Goal: Transaction & Acquisition: Purchase product/service

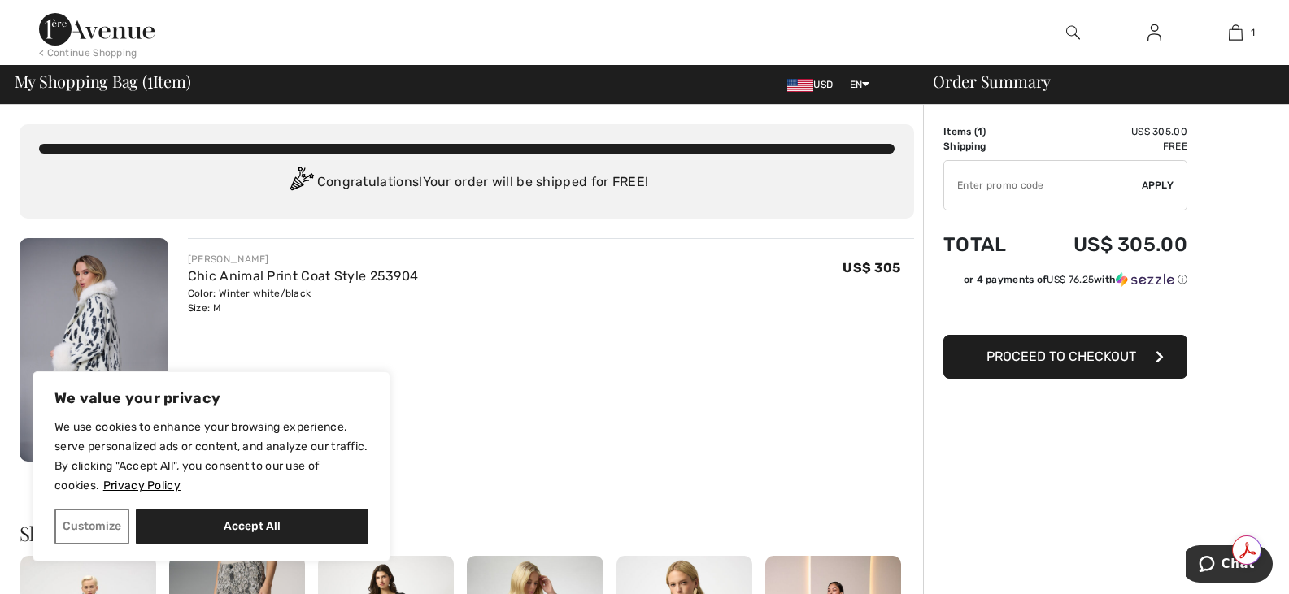
click at [529, 390] on div "JOSEPH RIBKOFF Chic Animal Print Coat Style 253904 Color: Winter white/black Si…" at bounding box center [551, 351] width 726 height 227
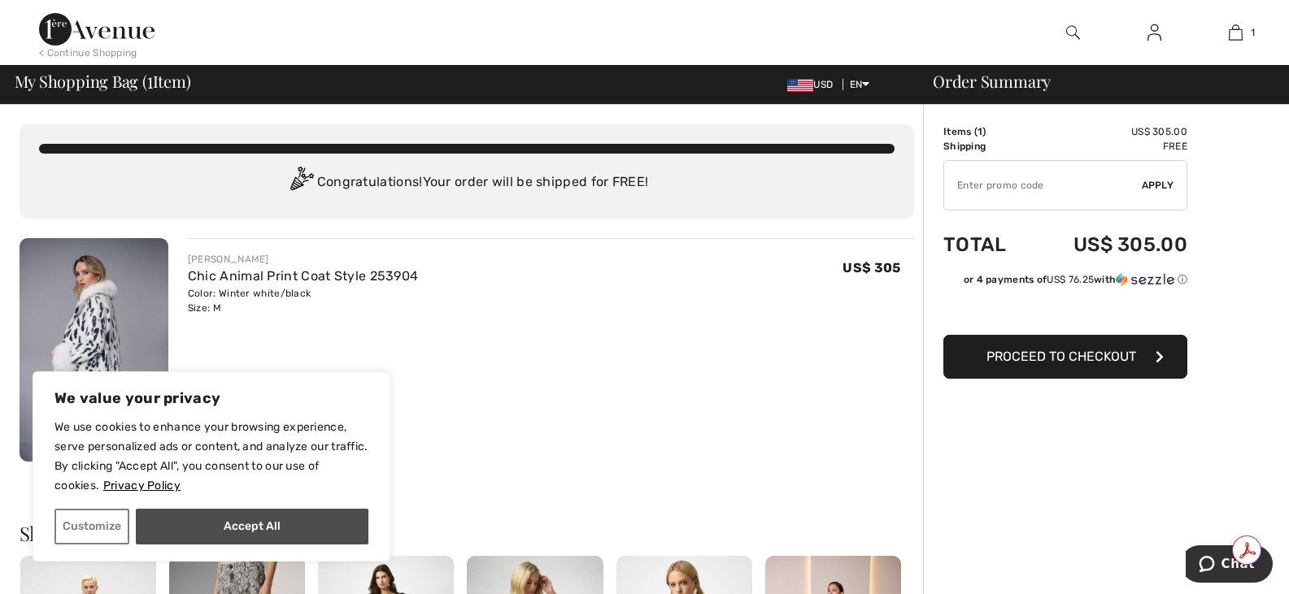
click at [210, 523] on button "Accept All" at bounding box center [252, 527] width 233 height 36
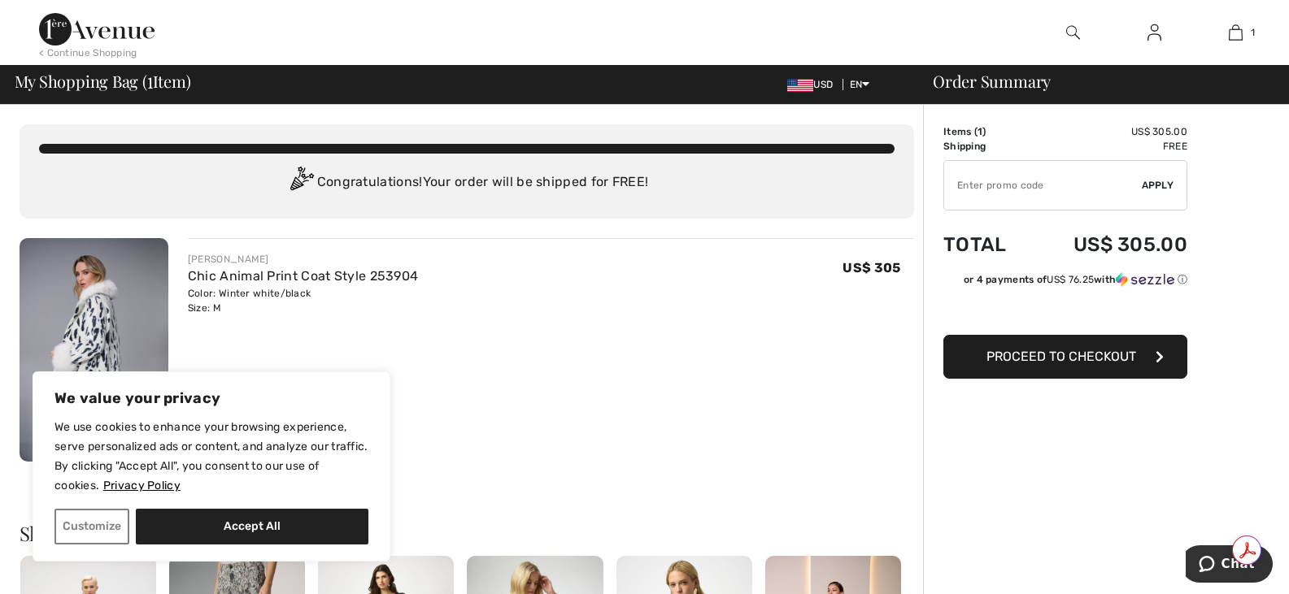
checkbox input "true"
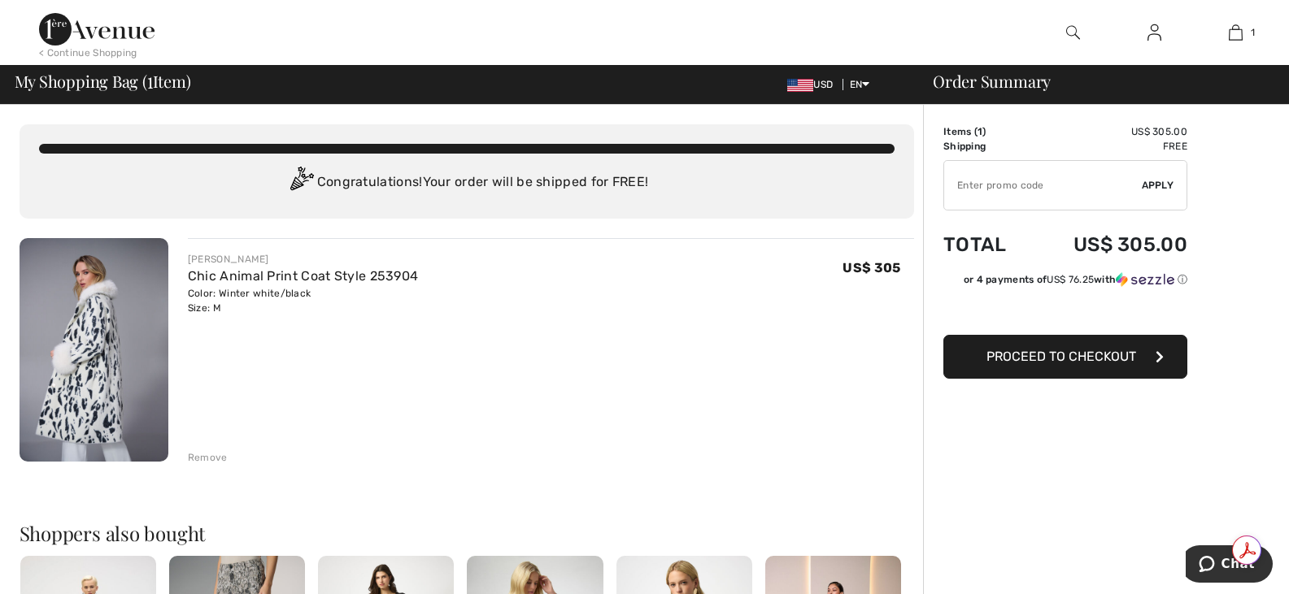
click at [203, 455] on div "Remove" at bounding box center [208, 457] width 40 height 15
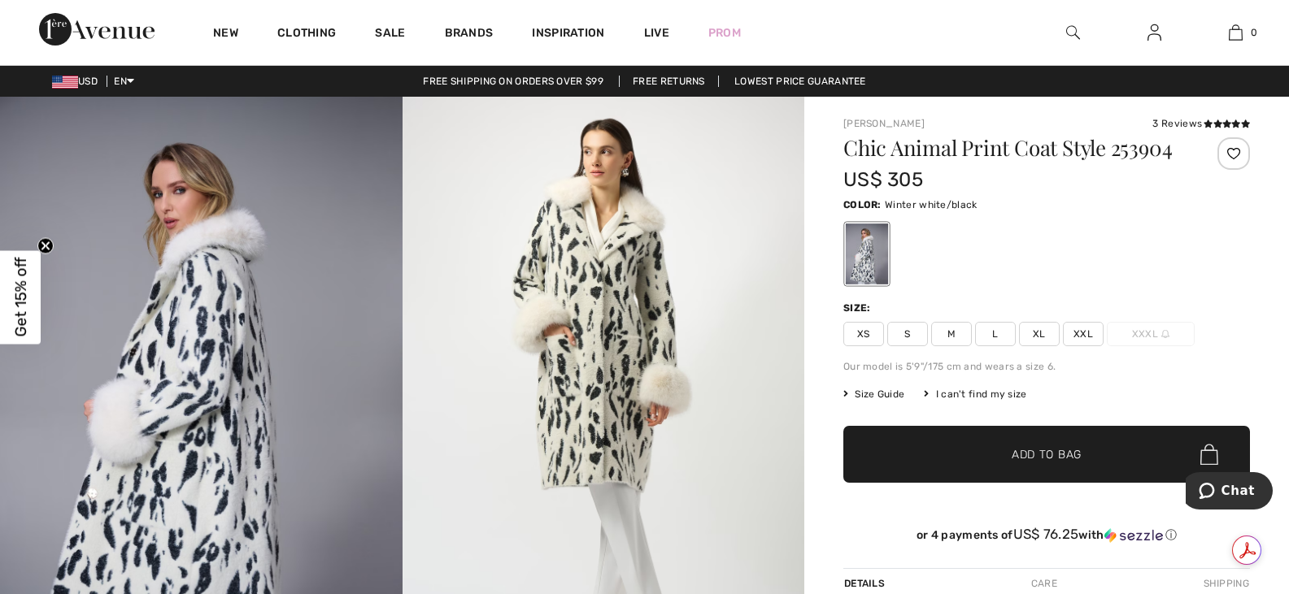
click at [990, 335] on span "L" at bounding box center [995, 334] width 41 height 24
click at [1032, 453] on span "Add to Bag" at bounding box center [1046, 454] width 70 height 17
click at [1067, 28] on img at bounding box center [1073, 33] width 14 height 20
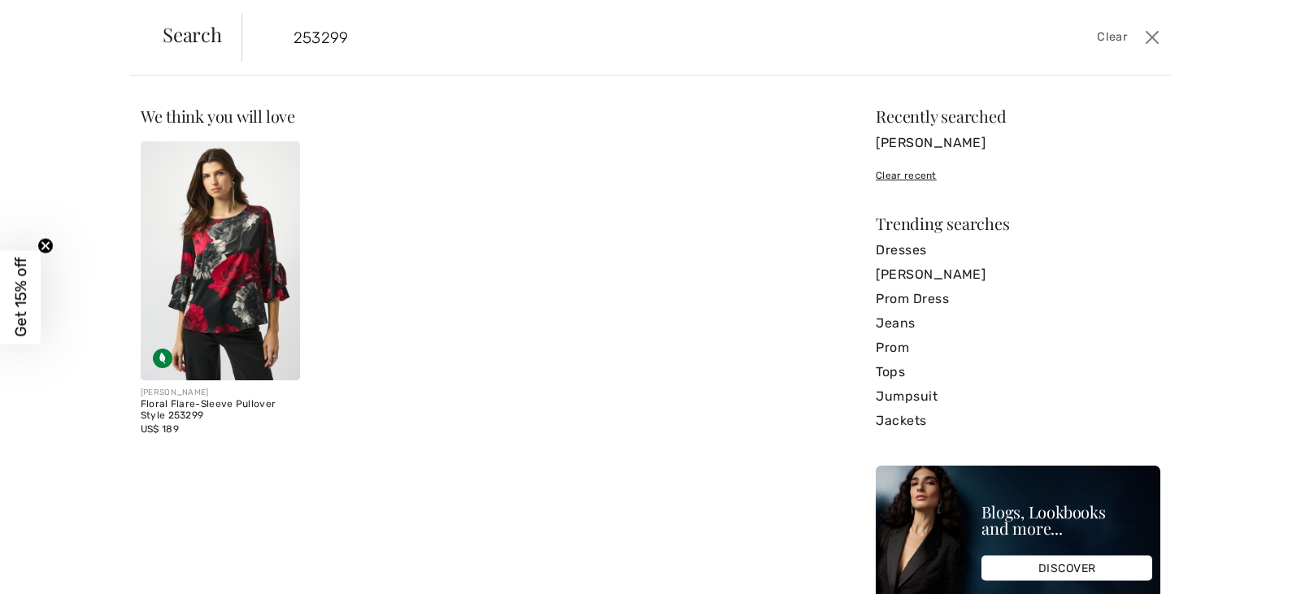
type input "253299"
click at [228, 268] on img at bounding box center [220, 260] width 159 height 239
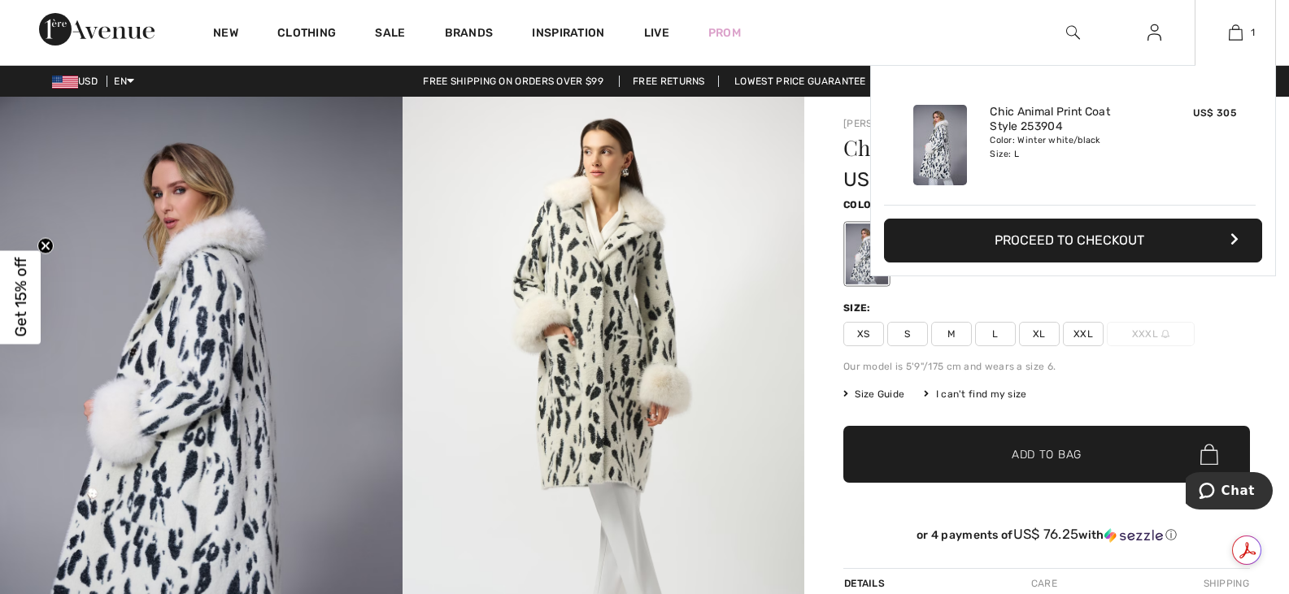
click at [1033, 236] on button "Proceed to Checkout" at bounding box center [1073, 241] width 378 height 44
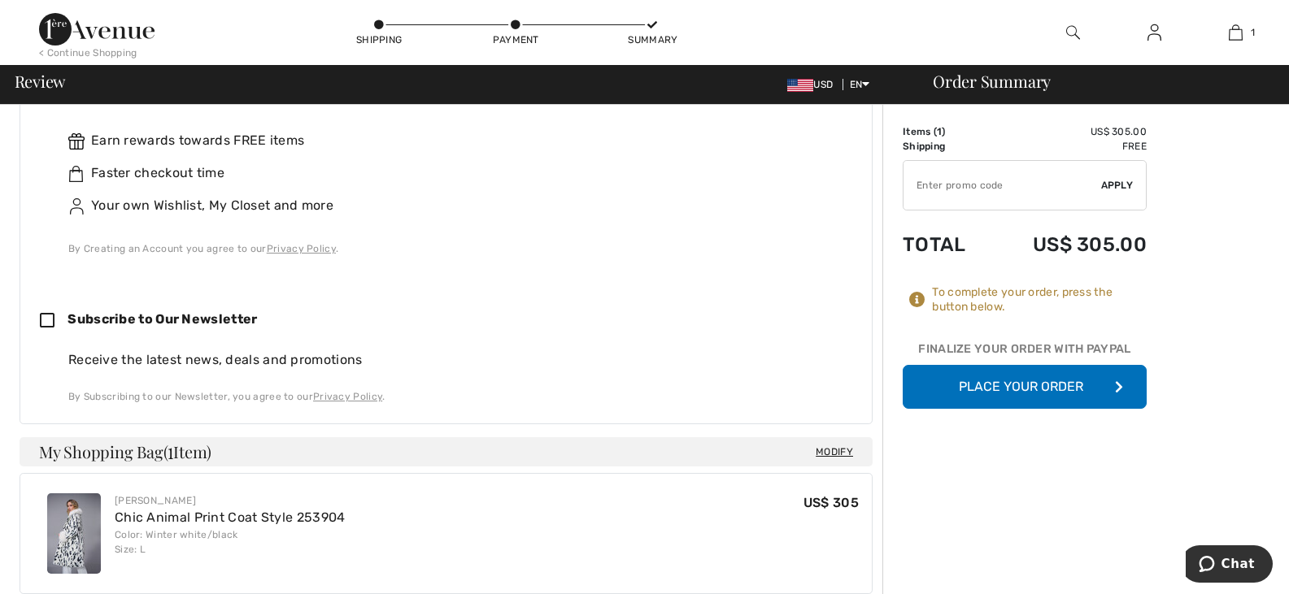
scroll to position [508, 0]
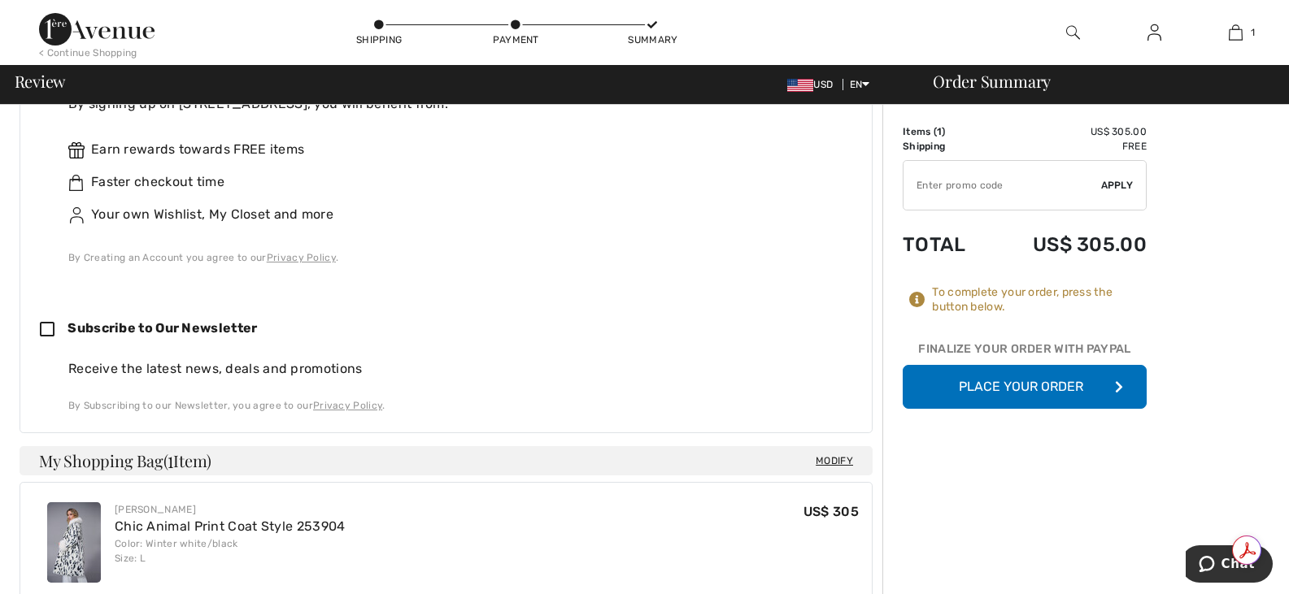
click at [1020, 390] on button "Place Your Order" at bounding box center [1024, 387] width 244 height 44
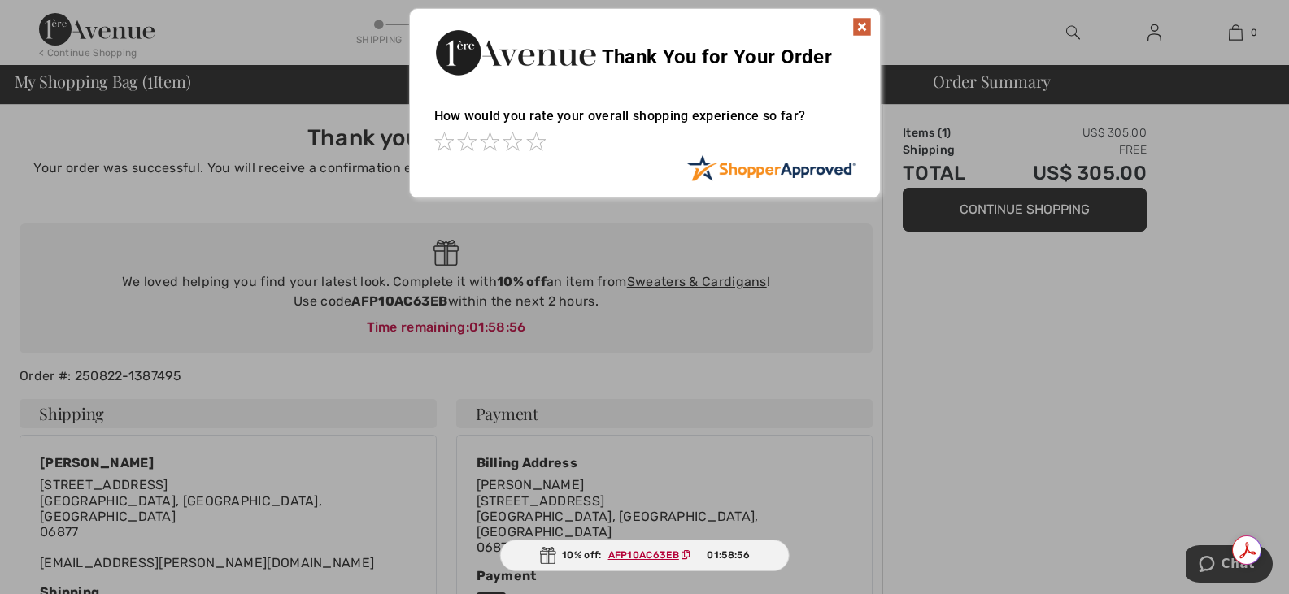
click at [863, 24] on img at bounding box center [862, 27] width 20 height 20
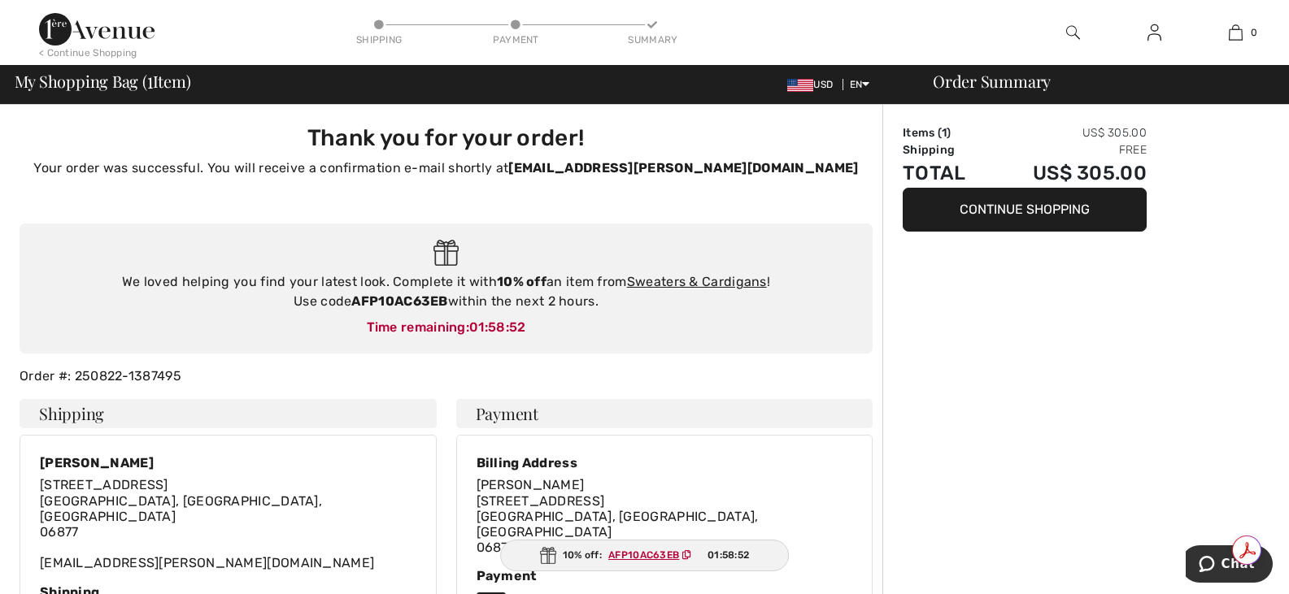
click at [948, 82] on div "Order Summary" at bounding box center [1096, 81] width 366 height 16
